Goal: Task Accomplishment & Management: Use online tool/utility

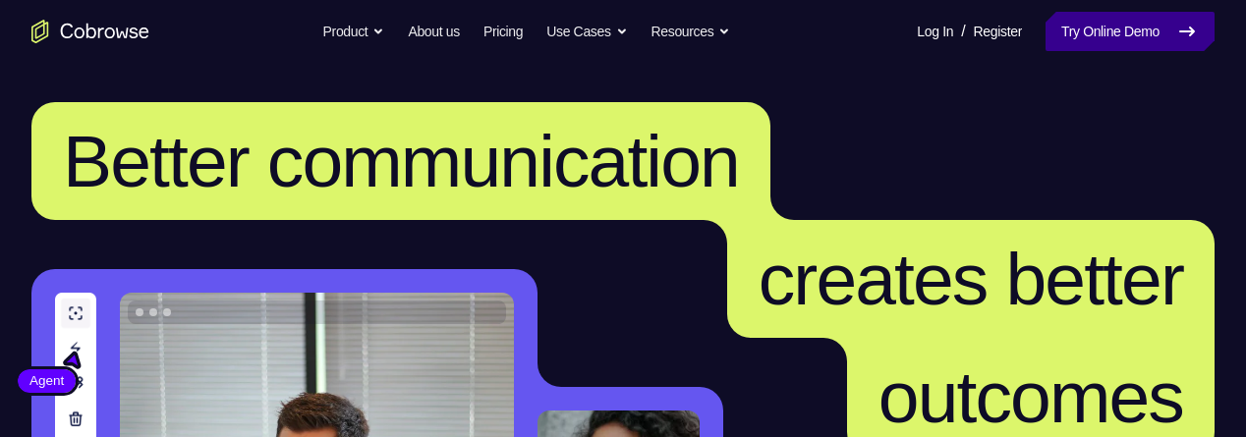
click at [1067, 36] on link "Try Online Demo" at bounding box center [1130, 31] width 169 height 39
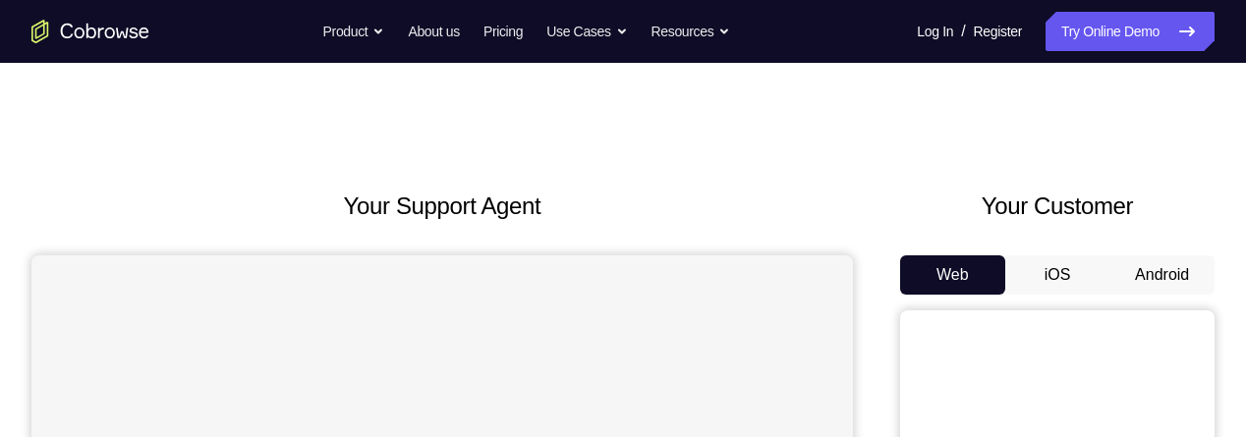
click at [1165, 268] on button "Android" at bounding box center [1162, 275] width 105 height 39
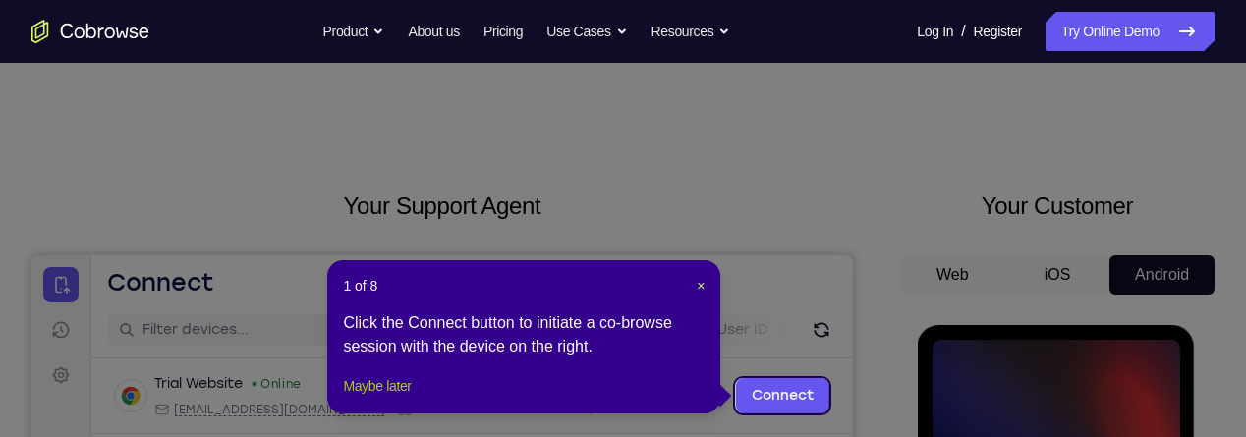
click at [406, 398] on button "Maybe later" at bounding box center [377, 386] width 68 height 24
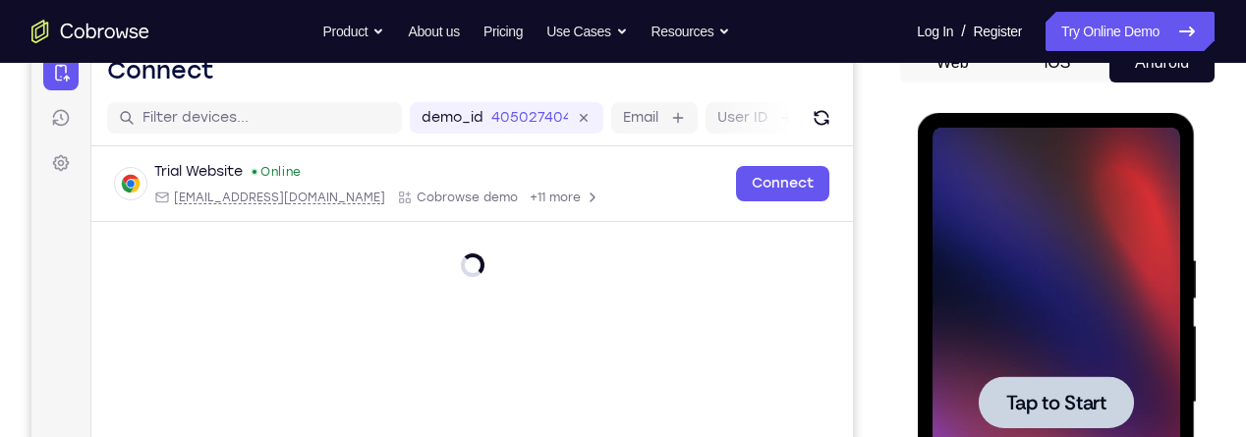
scroll to position [217, 0]
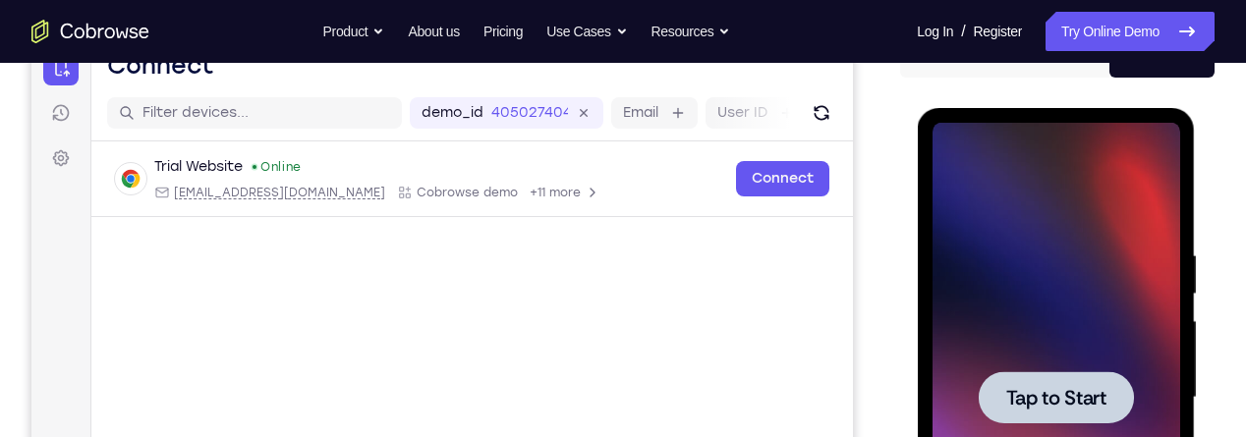
click at [1070, 391] on span "Tap to Start" at bounding box center [1055, 398] width 100 height 20
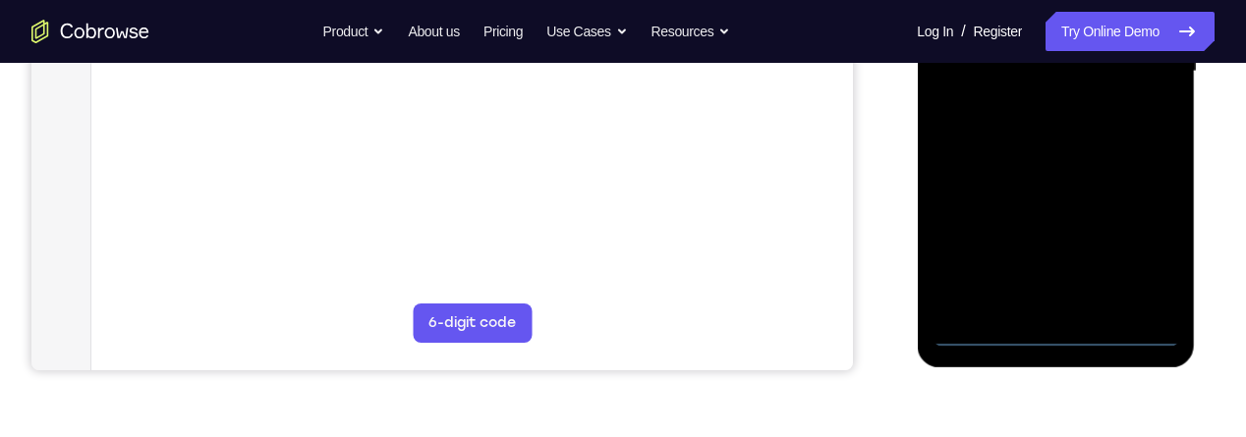
scroll to position [544, 0]
click at [1061, 336] on div at bounding box center [1056, 71] width 248 height 550
click at [1151, 243] on div at bounding box center [1056, 71] width 248 height 550
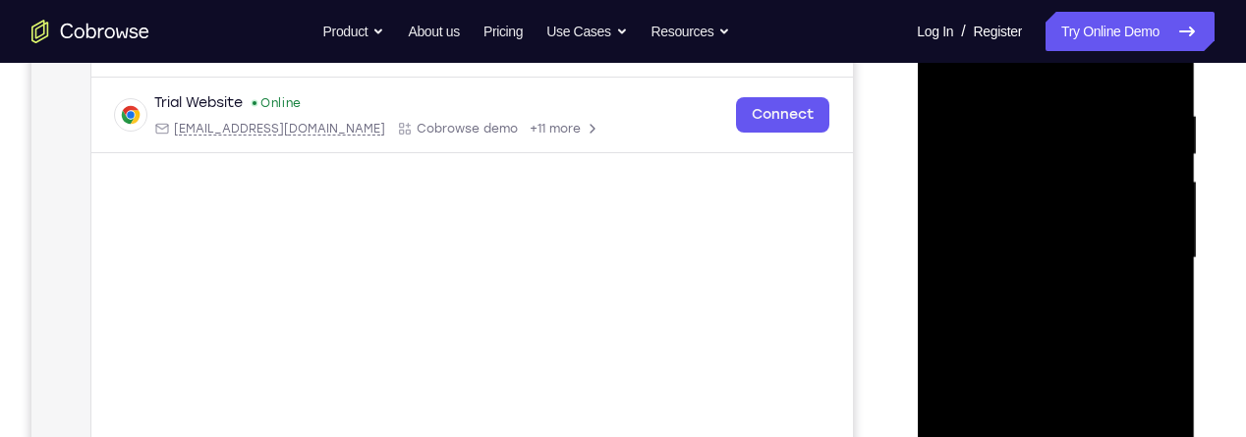
scroll to position [328, 0]
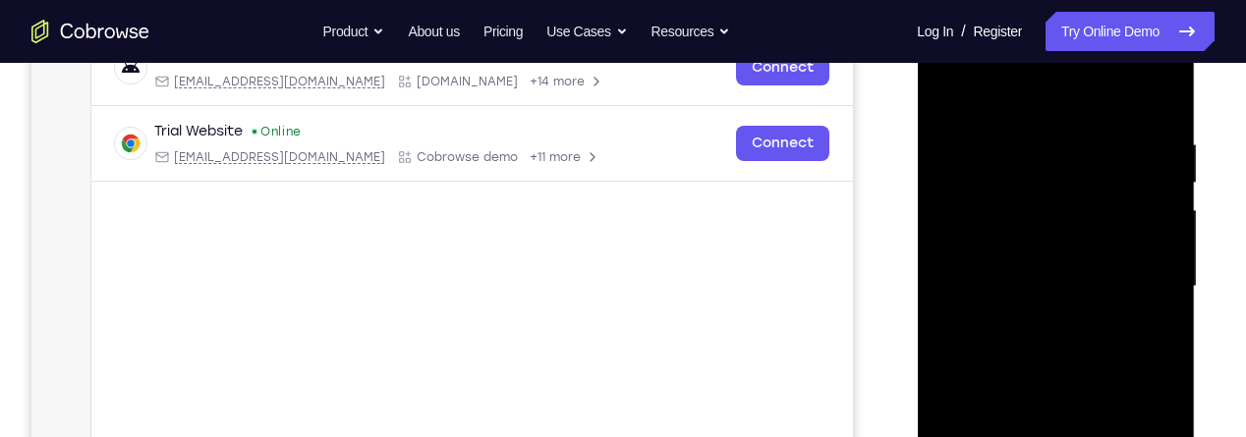
click at [1019, 95] on div at bounding box center [1056, 287] width 248 height 550
click at [1135, 274] on div at bounding box center [1056, 287] width 248 height 550
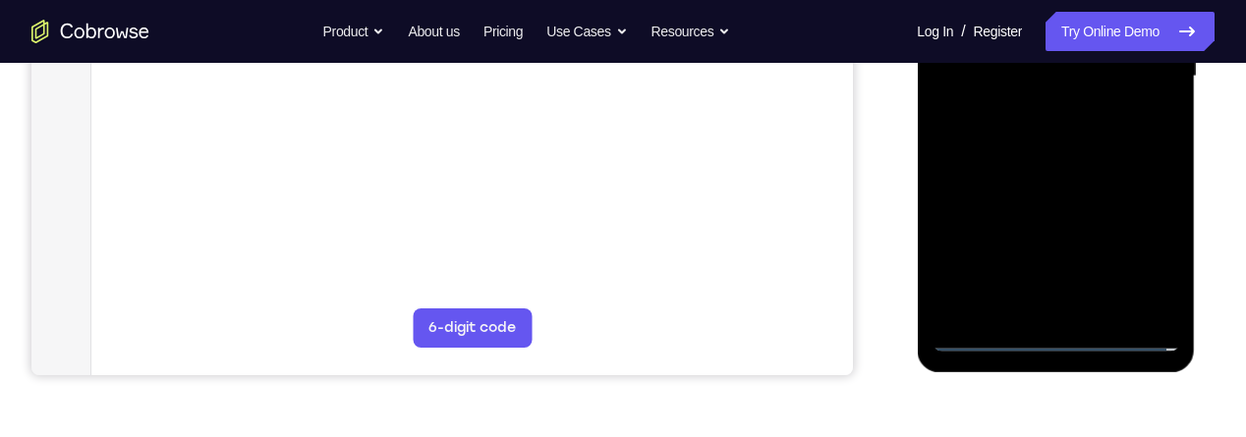
scroll to position [547, 0]
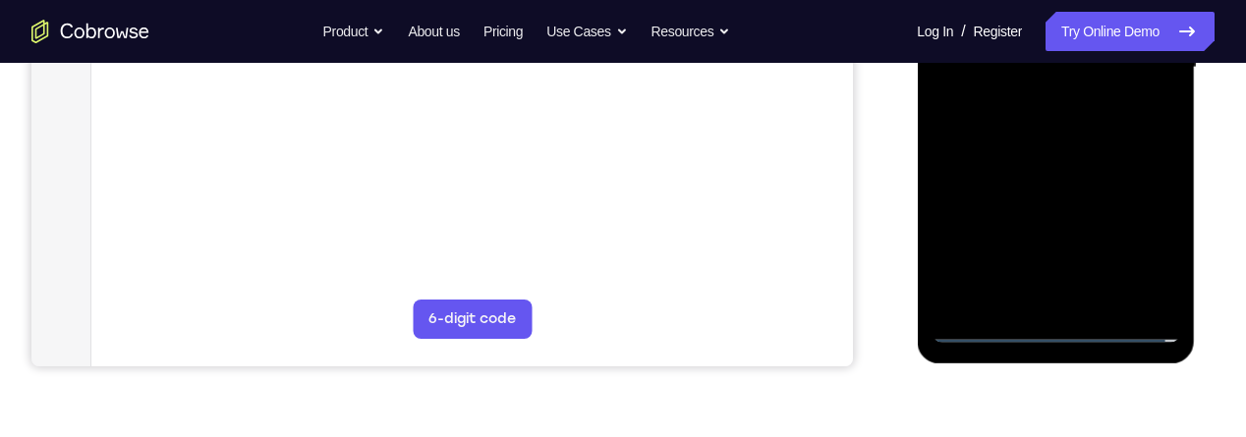
click at [1031, 301] on div at bounding box center [1056, 68] width 248 height 550
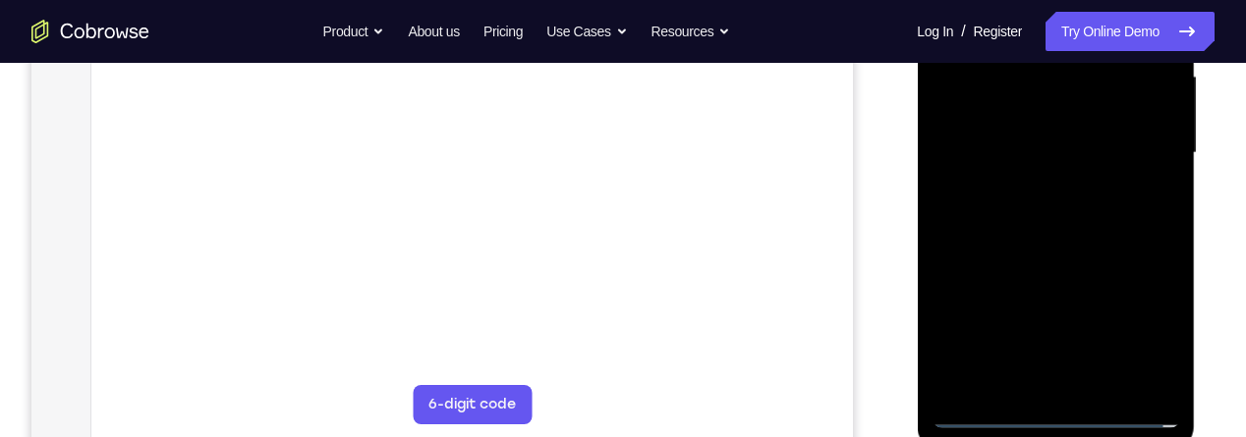
click at [1011, 130] on div at bounding box center [1056, 153] width 248 height 550
click at [1057, 108] on div at bounding box center [1056, 153] width 248 height 550
click at [1063, 154] on div at bounding box center [1056, 153] width 248 height 550
click at [1082, 222] on div at bounding box center [1056, 153] width 248 height 550
click at [1056, 203] on div at bounding box center [1056, 153] width 248 height 550
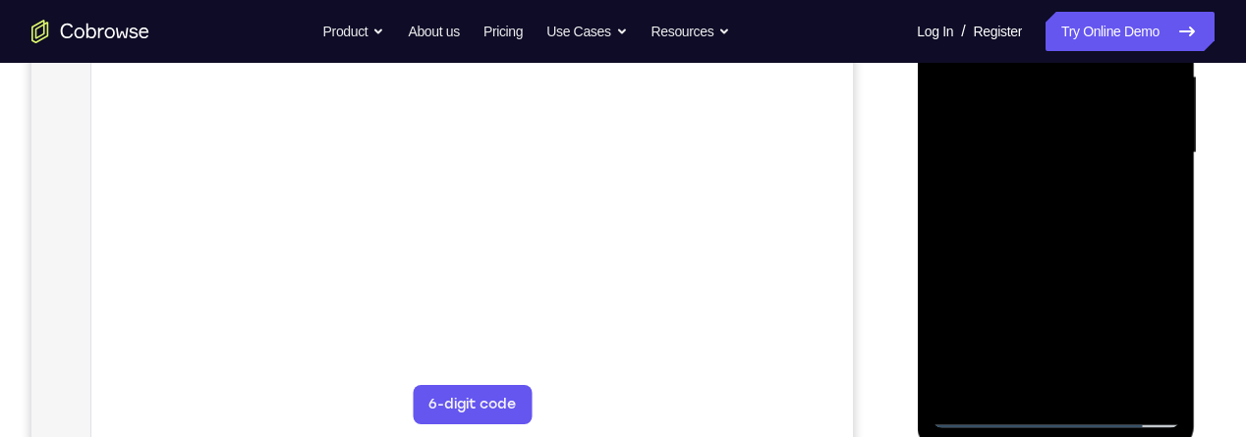
click at [1085, 223] on div at bounding box center [1056, 153] width 248 height 550
click at [1070, 236] on div at bounding box center [1056, 153] width 248 height 550
click at [1109, 392] on div at bounding box center [1056, 153] width 248 height 550
click at [1084, 249] on div at bounding box center [1056, 153] width 248 height 550
click at [1081, 136] on div at bounding box center [1056, 153] width 248 height 550
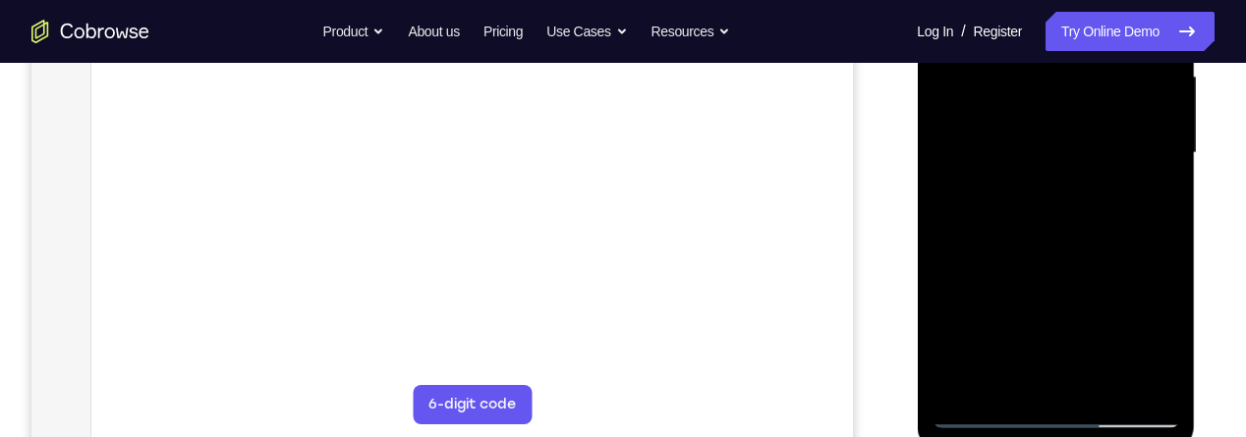
click at [1138, 190] on div at bounding box center [1056, 153] width 248 height 550
click at [1139, 197] on div at bounding box center [1056, 153] width 248 height 550
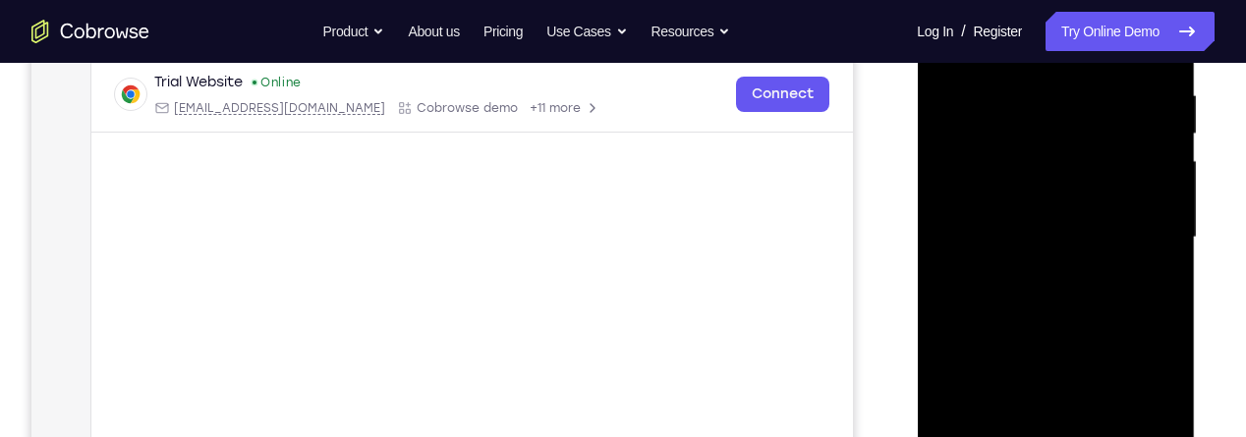
scroll to position [374, 0]
click at [1153, 290] on div at bounding box center [1056, 241] width 248 height 550
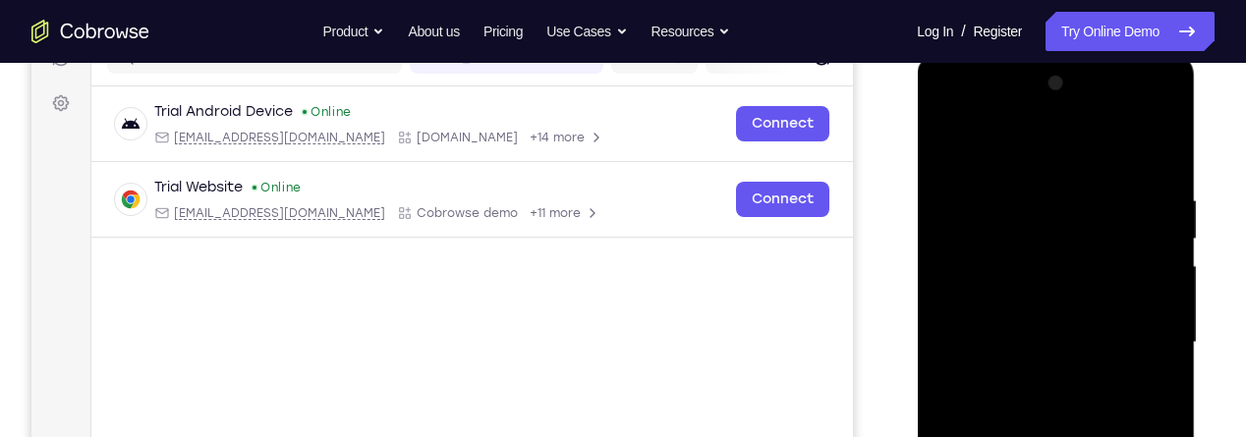
scroll to position [259, 0]
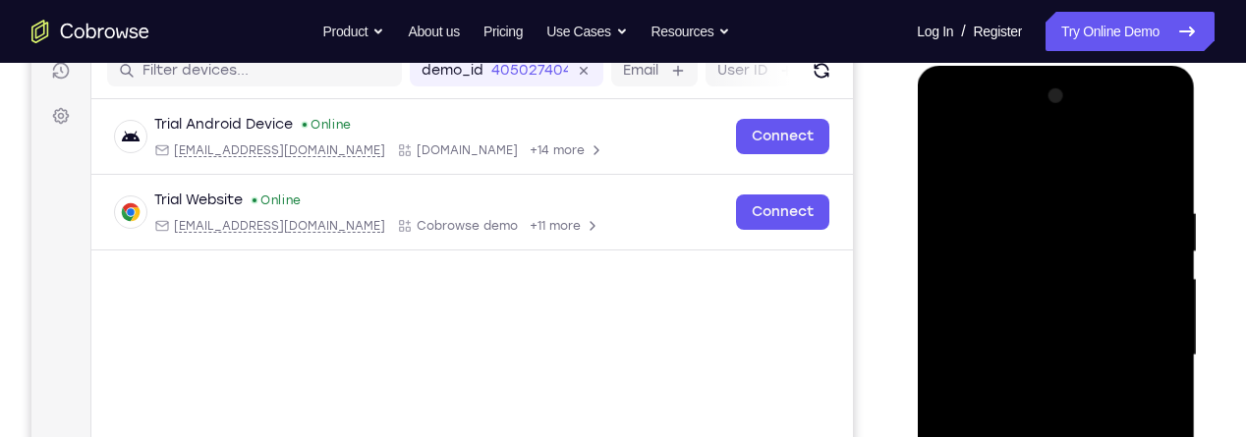
click at [954, 166] on div at bounding box center [1056, 356] width 248 height 550
click at [1210, 259] on div at bounding box center [1057, 353] width 314 height 604
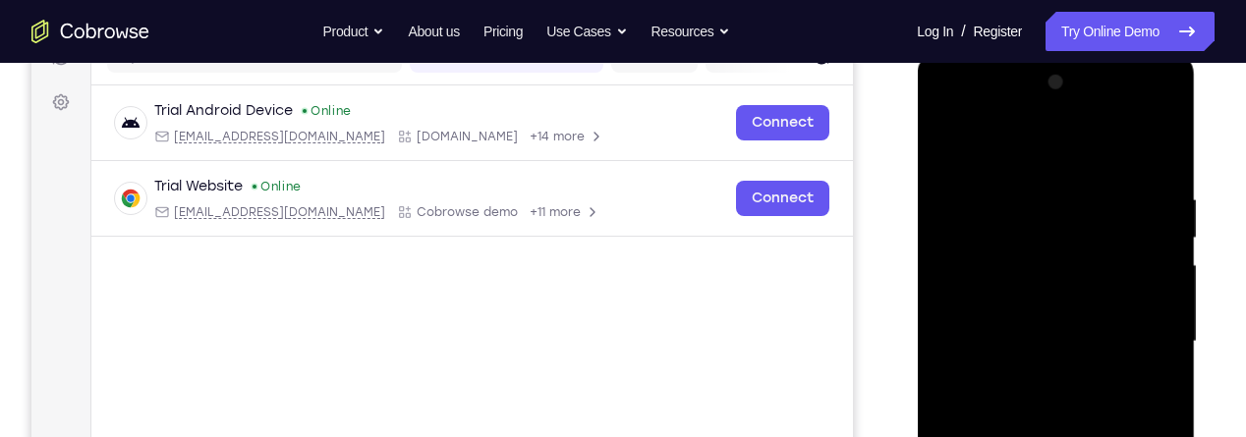
scroll to position [306, 0]
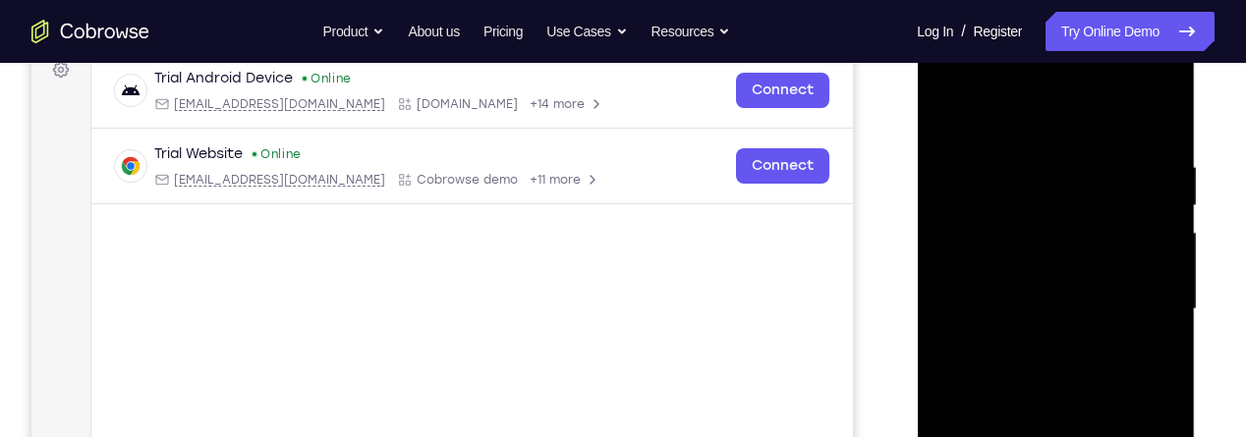
click at [959, 112] on div at bounding box center [1056, 309] width 248 height 550
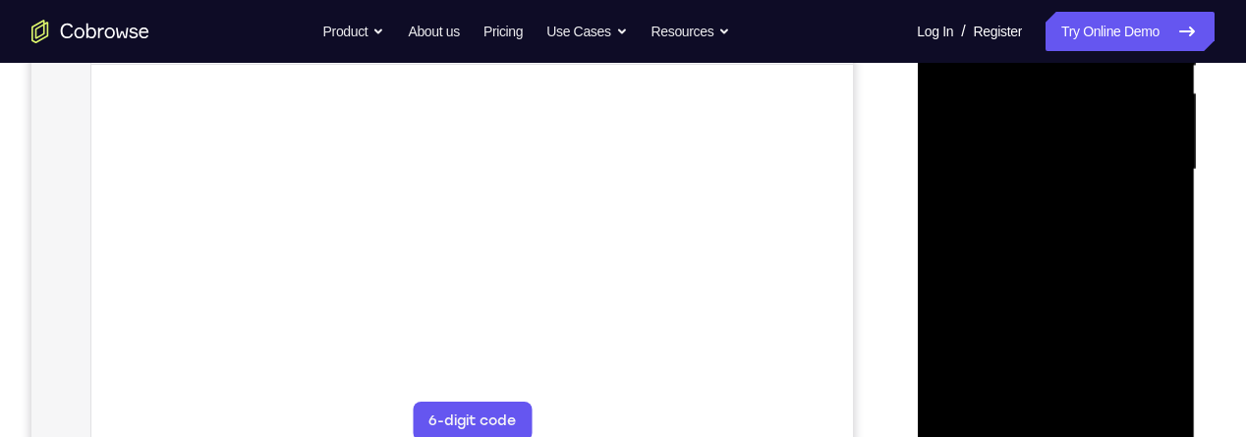
scroll to position [445, 0]
click at [1168, 239] on div at bounding box center [1056, 170] width 248 height 550
click at [1169, 226] on div at bounding box center [1056, 168] width 248 height 550
click at [1171, 233] on div at bounding box center [1056, 168] width 248 height 550
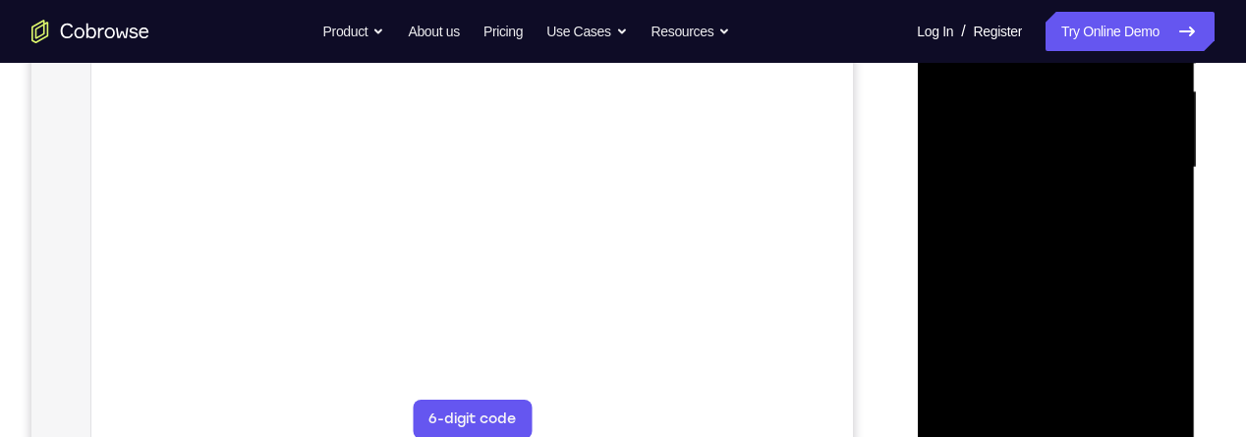
click at [1165, 236] on div at bounding box center [1056, 168] width 248 height 550
click at [1167, 231] on div at bounding box center [1056, 168] width 248 height 550
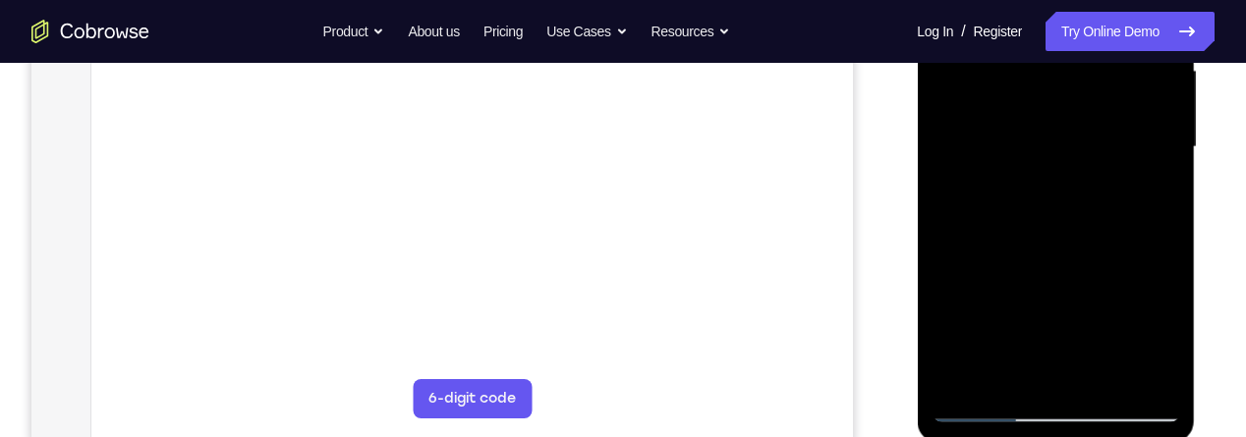
scroll to position [466, 0]
click at [1173, 221] on div at bounding box center [1056, 149] width 248 height 550
click at [1172, 216] on div at bounding box center [1056, 149] width 248 height 550
click at [1169, 217] on div at bounding box center [1056, 149] width 248 height 550
click at [1172, 219] on div at bounding box center [1056, 149] width 248 height 550
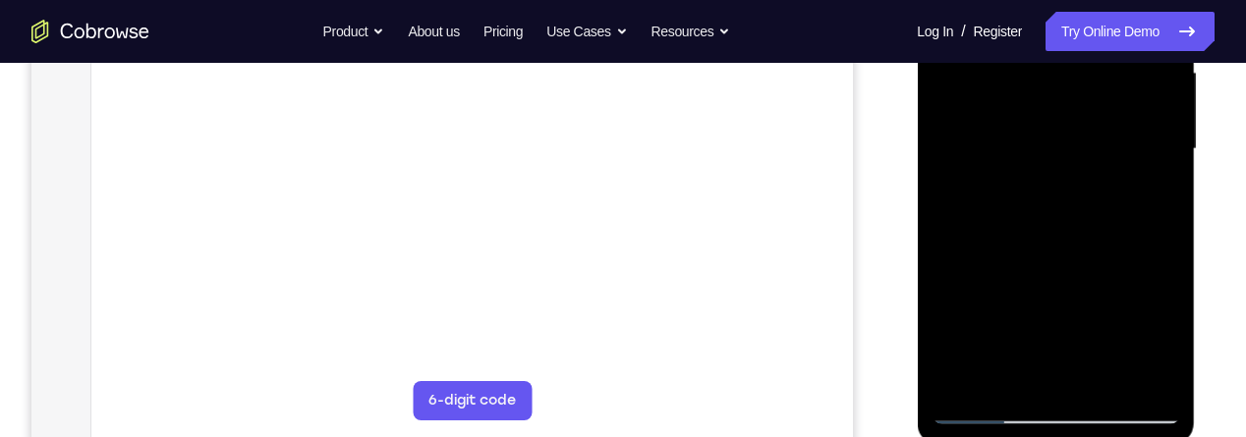
click at [1168, 219] on div at bounding box center [1056, 149] width 248 height 550
click at [1173, 223] on div at bounding box center [1056, 149] width 248 height 550
click at [1168, 219] on div at bounding box center [1056, 149] width 248 height 550
click at [1173, 213] on div at bounding box center [1056, 149] width 248 height 550
click at [950, 219] on div at bounding box center [1056, 149] width 248 height 550
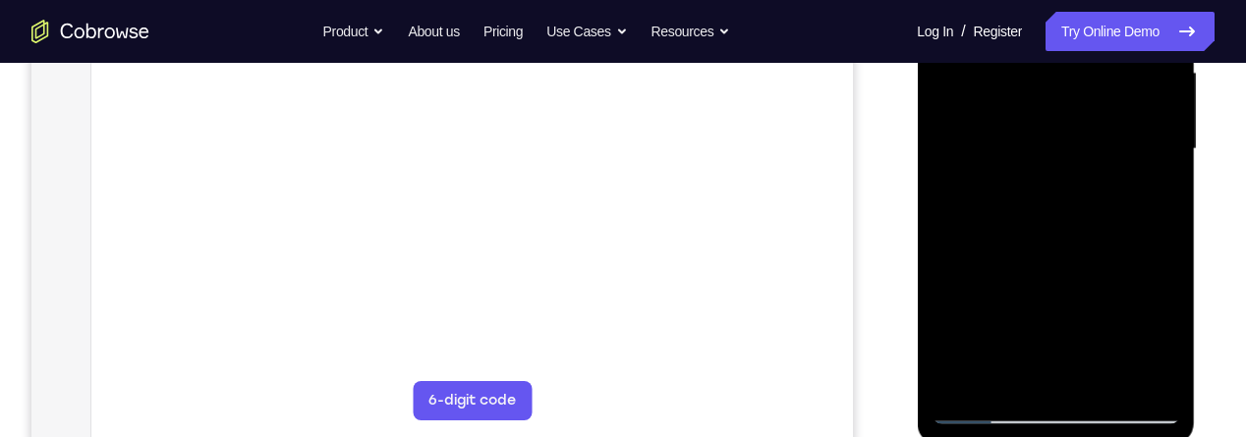
click at [1171, 215] on div at bounding box center [1056, 149] width 248 height 550
click at [1171, 220] on div at bounding box center [1056, 149] width 248 height 550
click at [1174, 210] on div at bounding box center [1056, 149] width 248 height 550
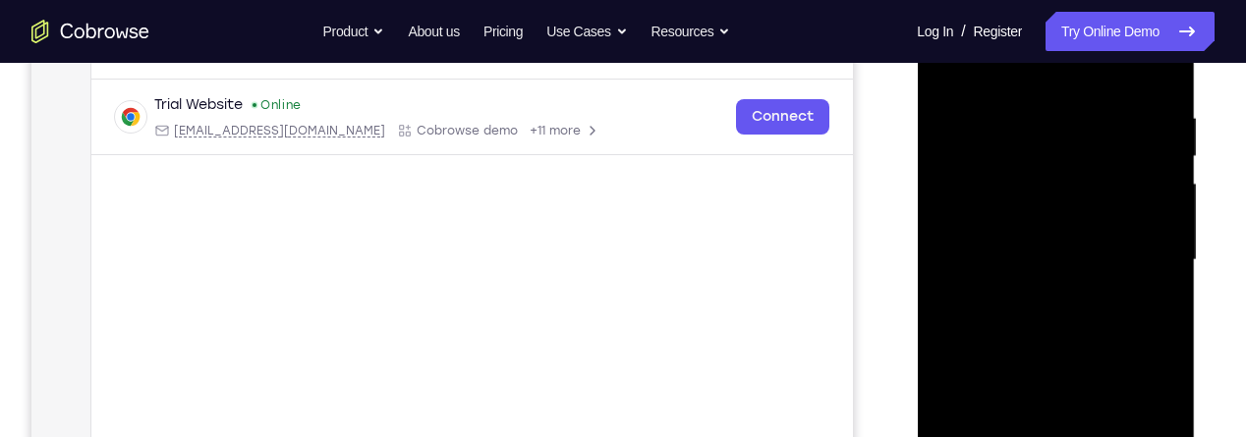
scroll to position [351, 0]
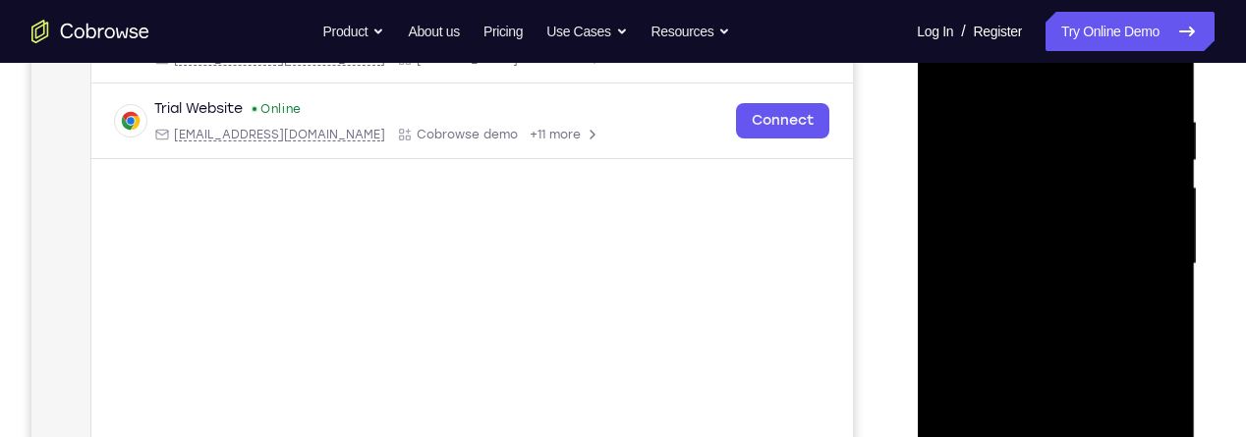
click at [1164, 371] on div at bounding box center [1056, 264] width 248 height 550
click at [1165, 243] on div at bounding box center [1056, 264] width 248 height 550
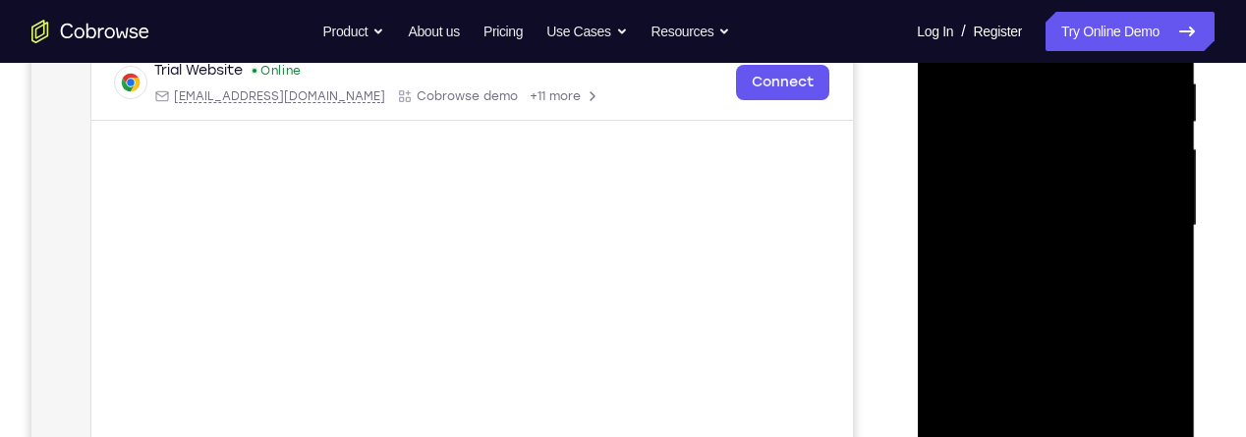
scroll to position [385, 0]
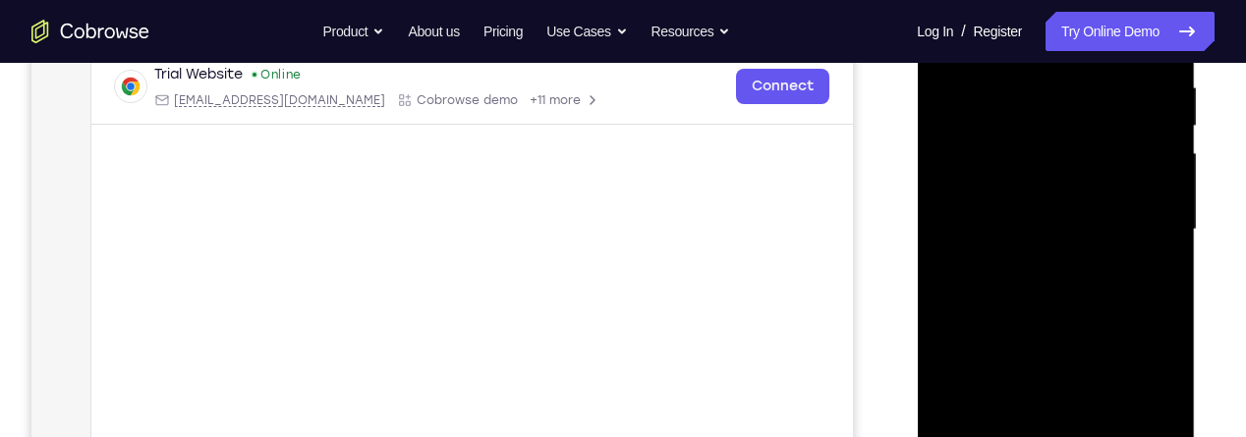
click at [1157, 222] on div at bounding box center [1056, 230] width 248 height 550
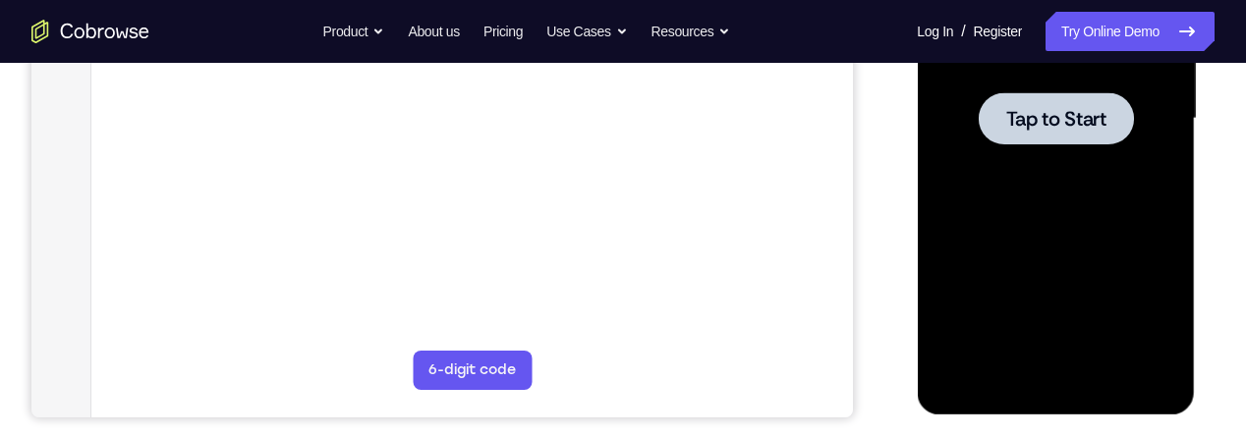
scroll to position [485, 0]
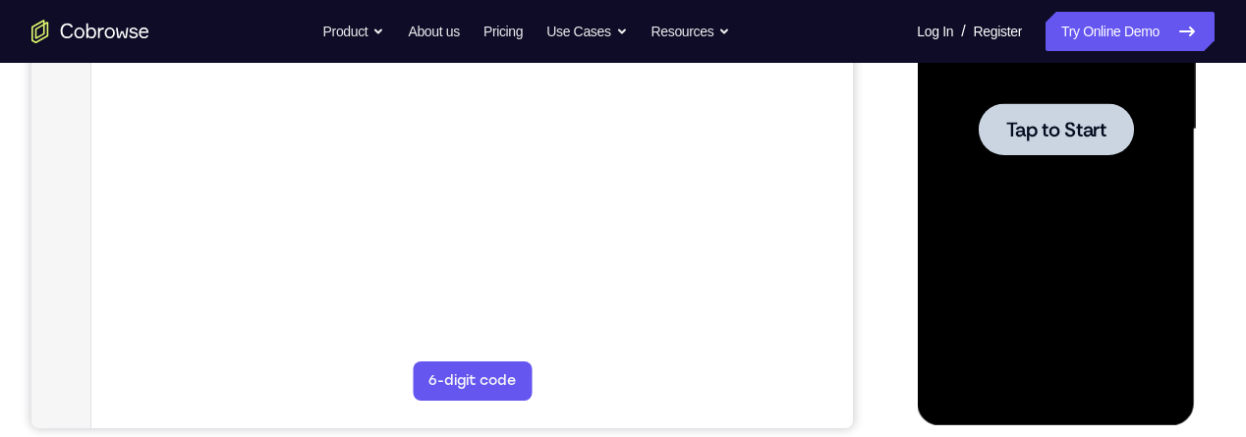
click at [1056, 132] on span "Tap to Start" at bounding box center [1055, 130] width 100 height 20
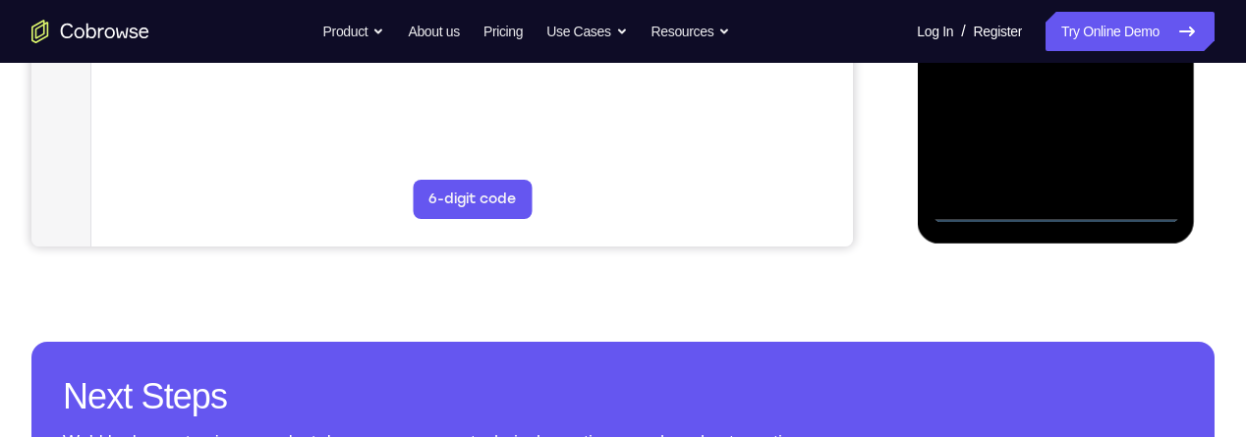
scroll to position [678, 0]
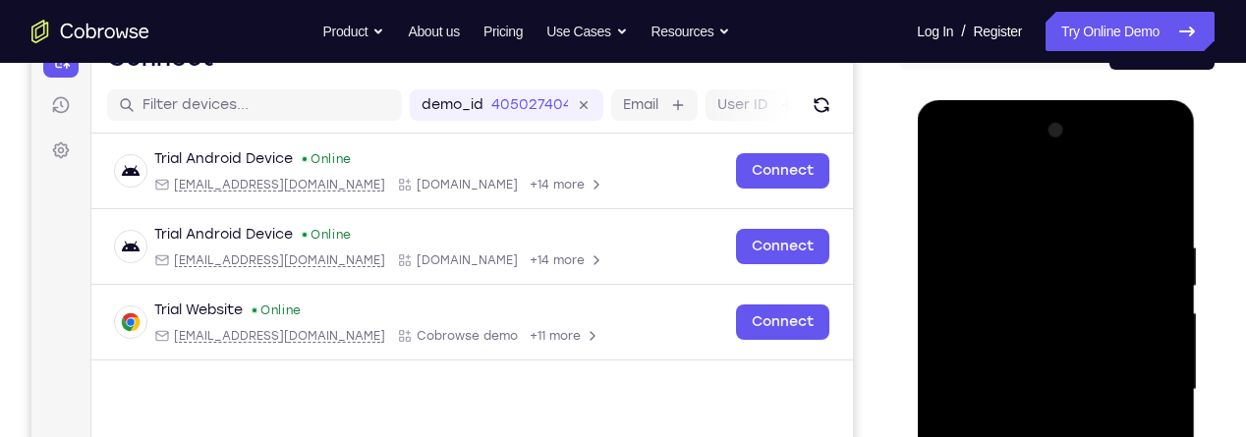
scroll to position [214, 0]
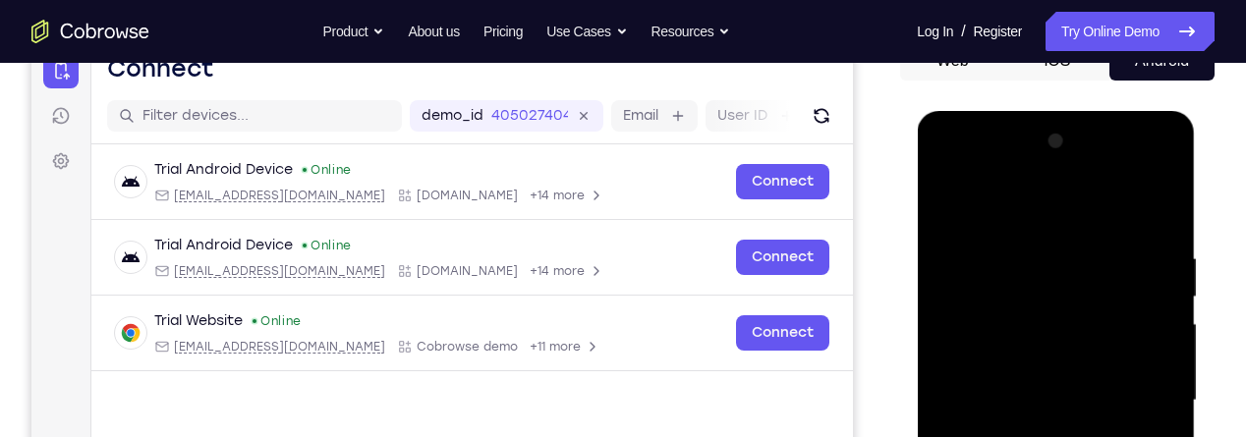
click at [1011, 222] on div at bounding box center [1056, 401] width 248 height 550
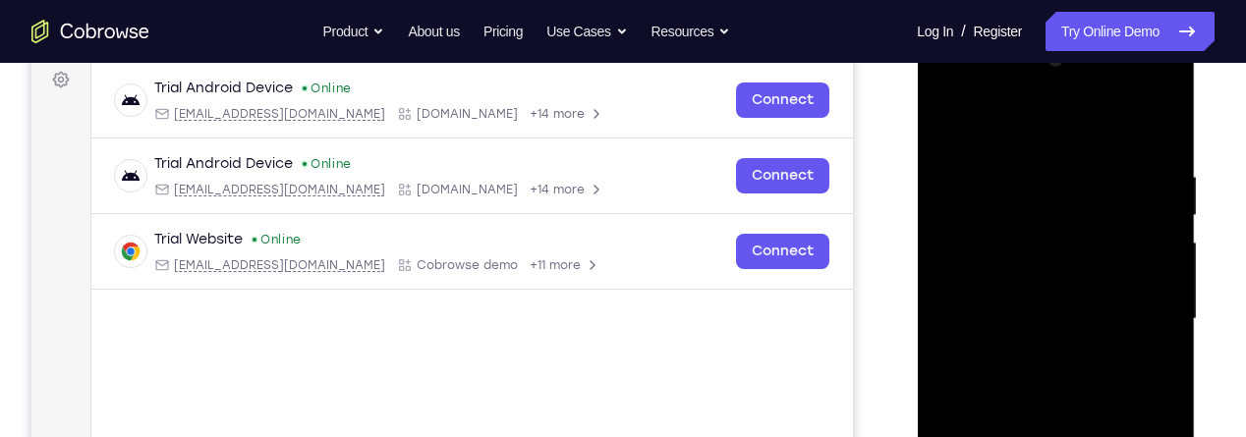
scroll to position [299, 0]
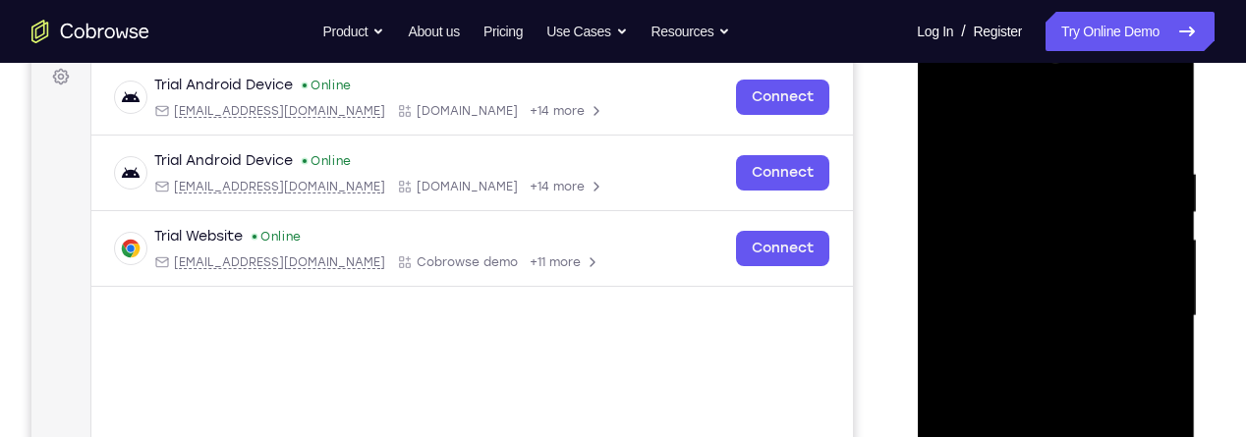
click at [1161, 337] on div at bounding box center [1056, 316] width 248 height 550
click at [1146, 314] on div at bounding box center [1056, 316] width 248 height 550
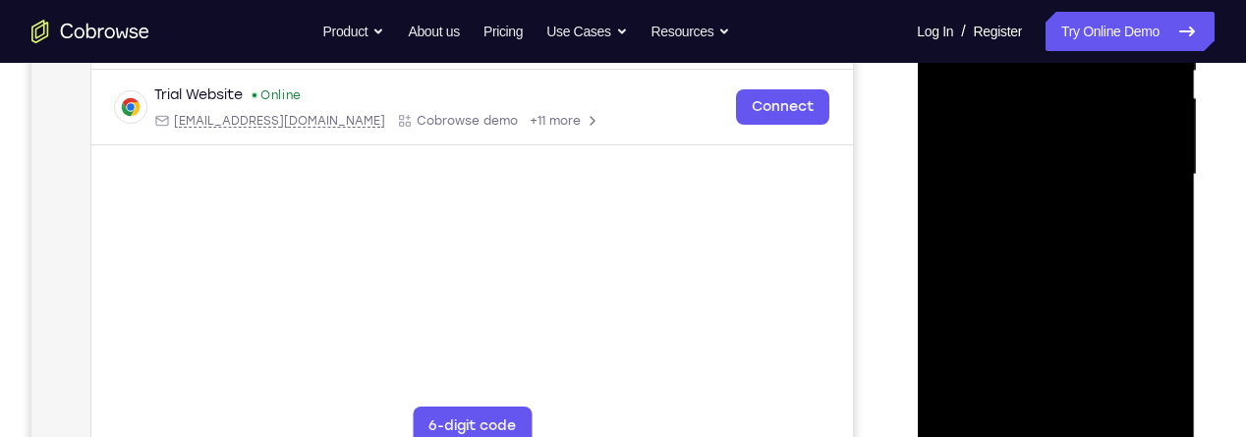
scroll to position [447, 0]
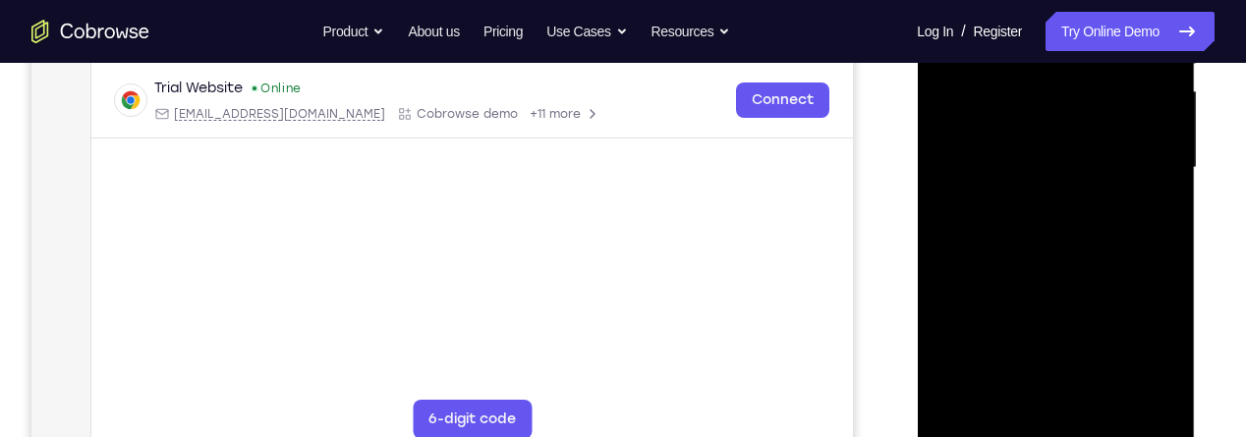
click at [1079, 354] on div at bounding box center [1056, 168] width 248 height 550
click at [1036, 205] on div at bounding box center [1056, 168] width 248 height 550
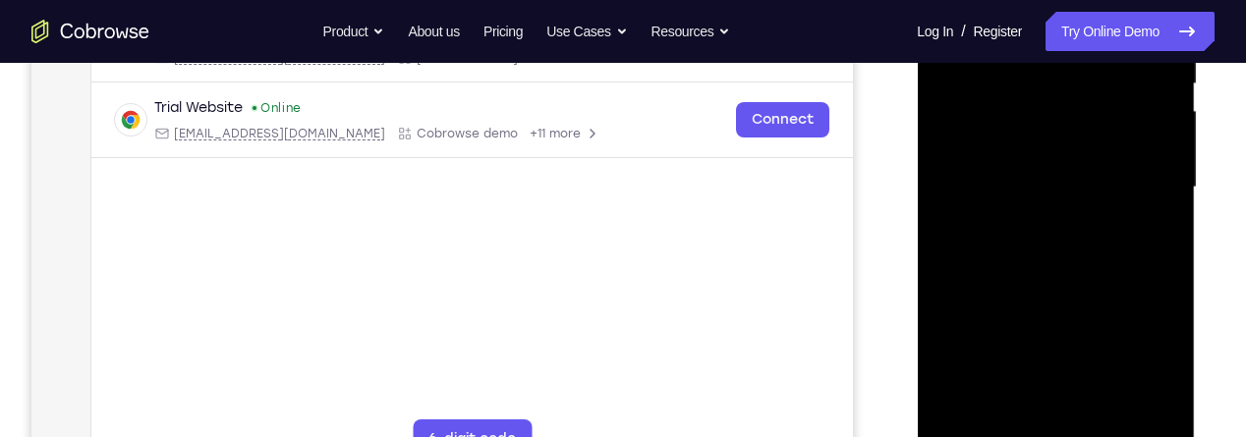
scroll to position [426, 0]
click at [1055, 159] on div at bounding box center [1056, 189] width 248 height 550
click at [1048, 146] on div at bounding box center [1056, 189] width 248 height 550
click at [1067, 186] on div at bounding box center [1056, 189] width 248 height 550
click at [1067, 260] on div at bounding box center [1056, 189] width 248 height 550
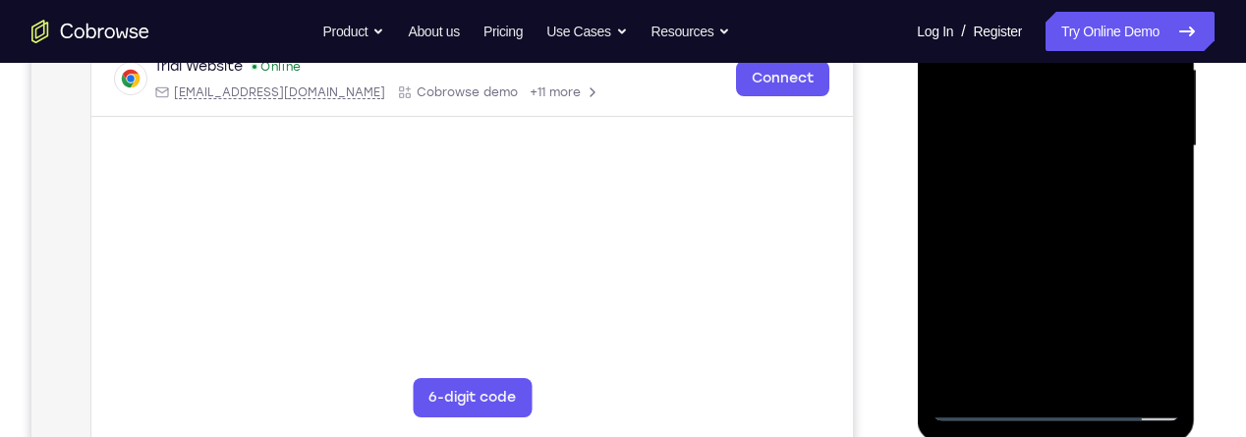
scroll to position [479, 0]
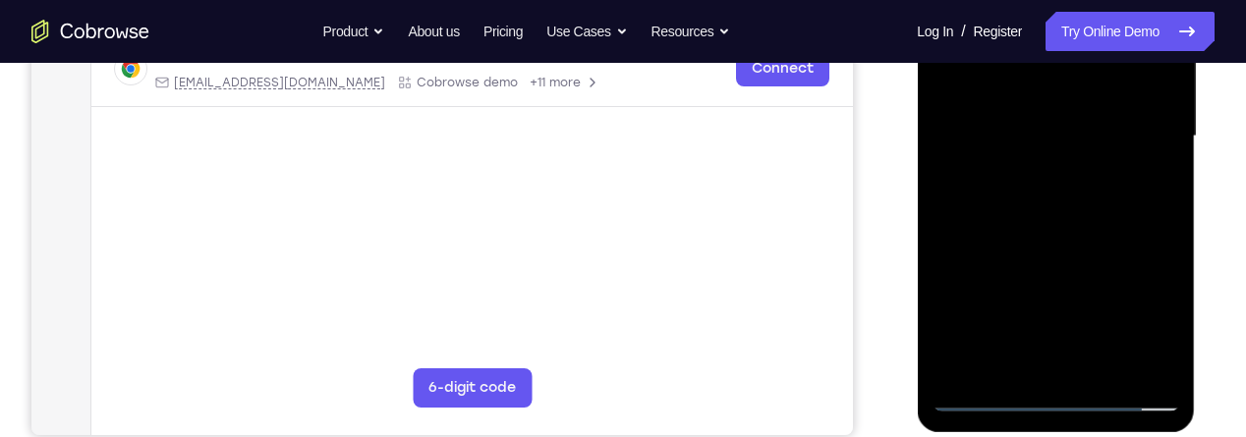
click at [1073, 189] on div at bounding box center [1056, 136] width 248 height 550
click at [1083, 205] on div at bounding box center [1056, 136] width 248 height 550
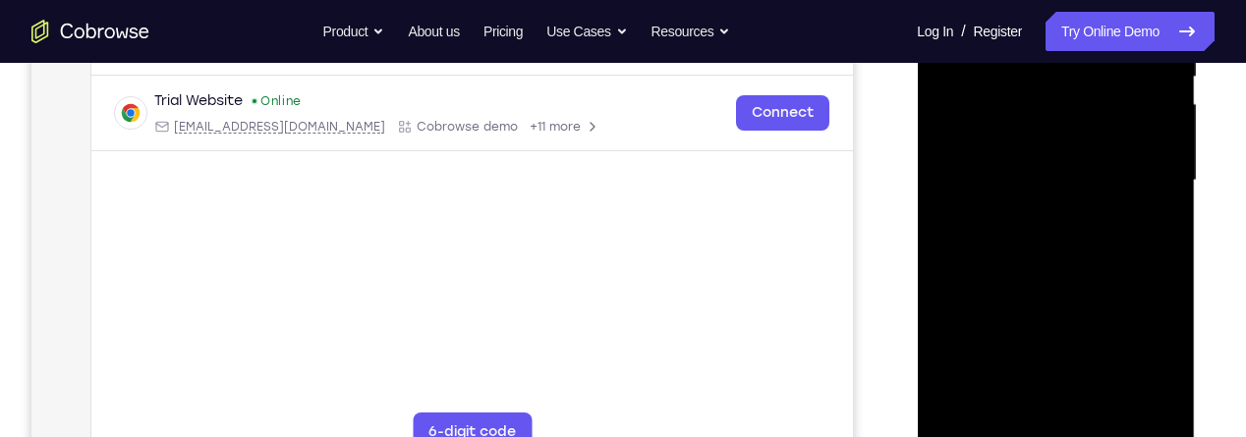
scroll to position [438, 0]
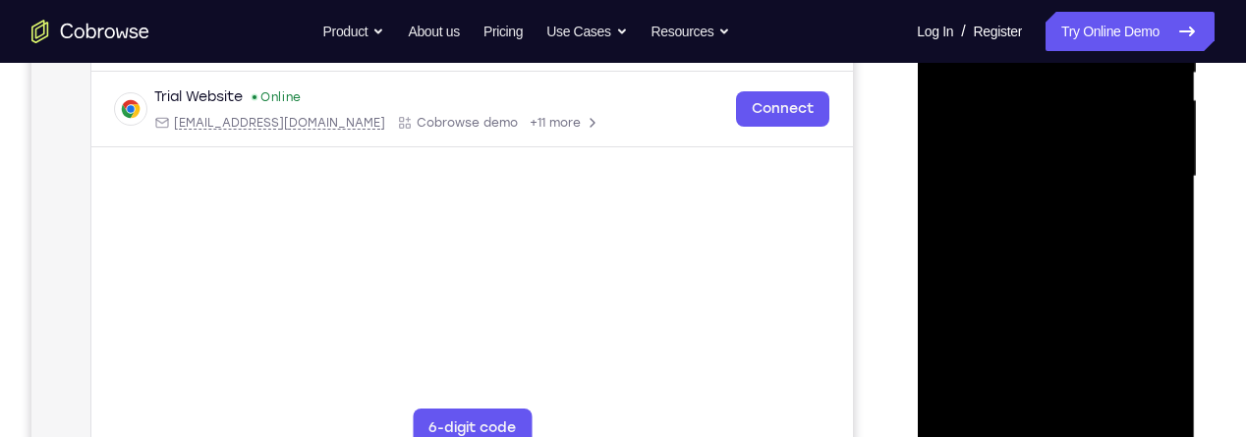
click at [1067, 248] on div at bounding box center [1056, 177] width 248 height 550
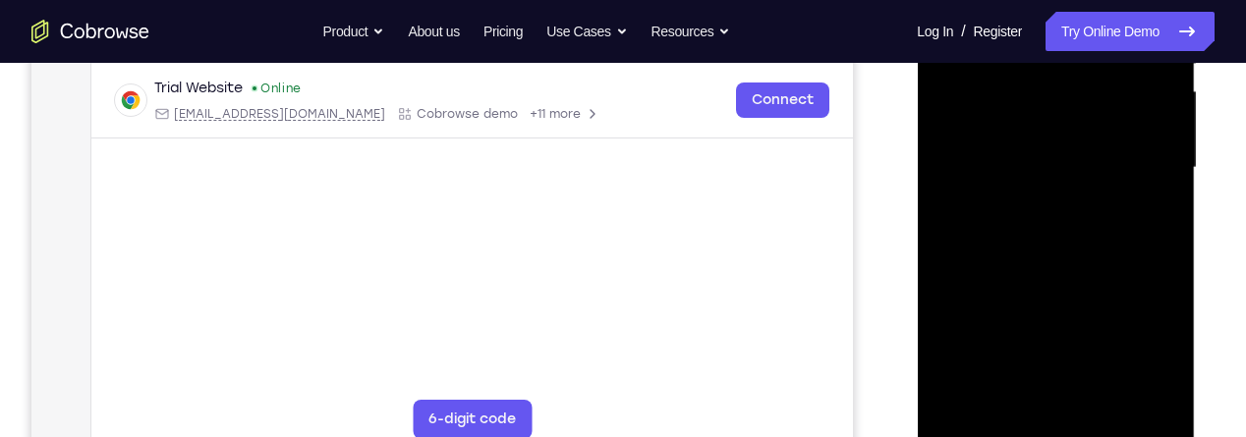
scroll to position [444, 0]
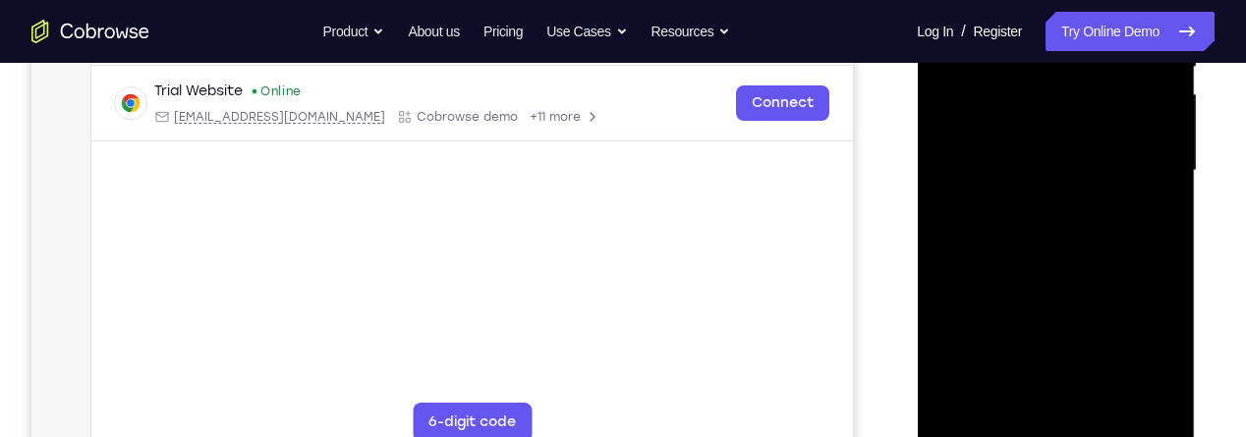
click at [1164, 151] on div at bounding box center [1056, 171] width 248 height 550
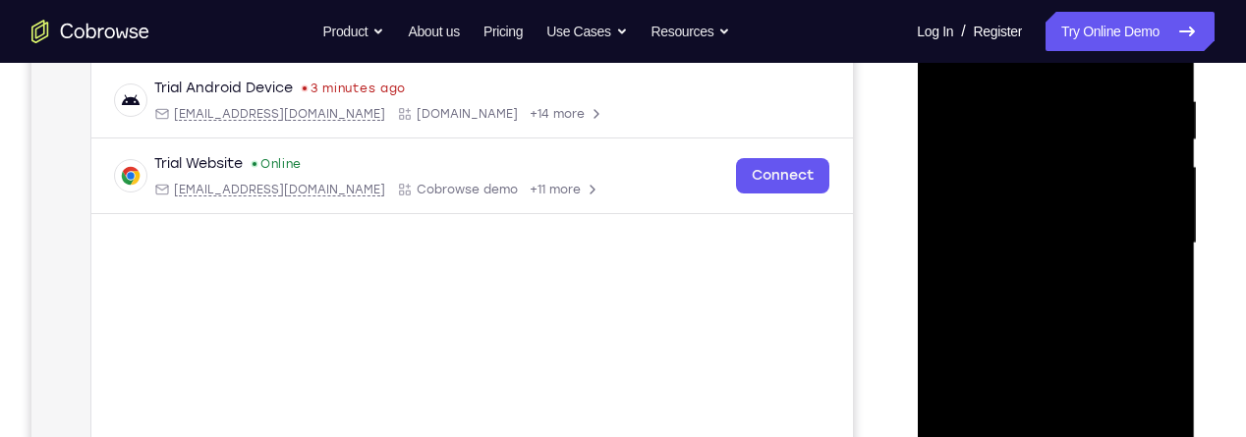
scroll to position [372, 0]
click at [1168, 218] on div at bounding box center [1056, 243] width 248 height 550
click at [1241, 277] on div "Your Support Agent Your Customer Web iOS Android Next Steps We’d be happy to gi…" at bounding box center [623, 338] width 1246 height 1296
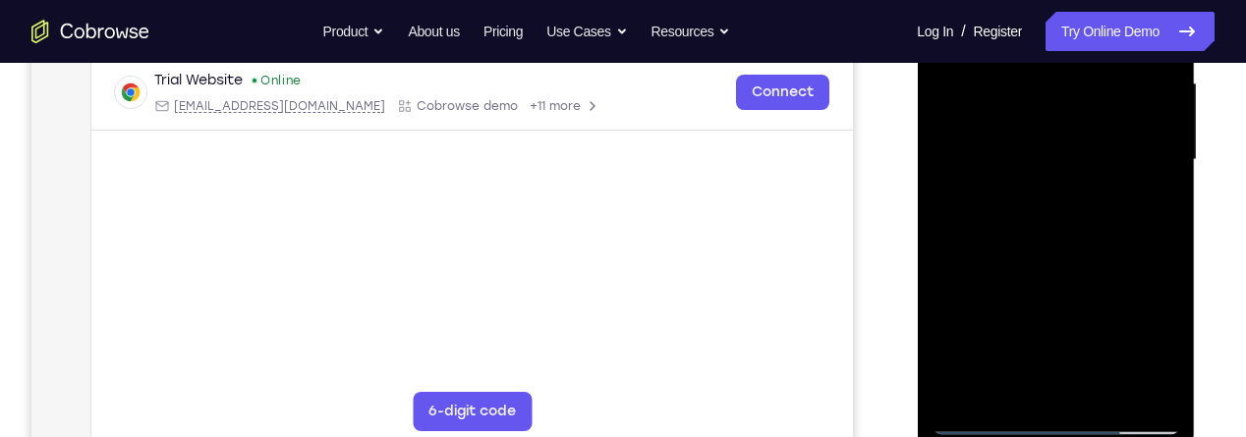
scroll to position [457, 0]
